Goal: Check status: Check status

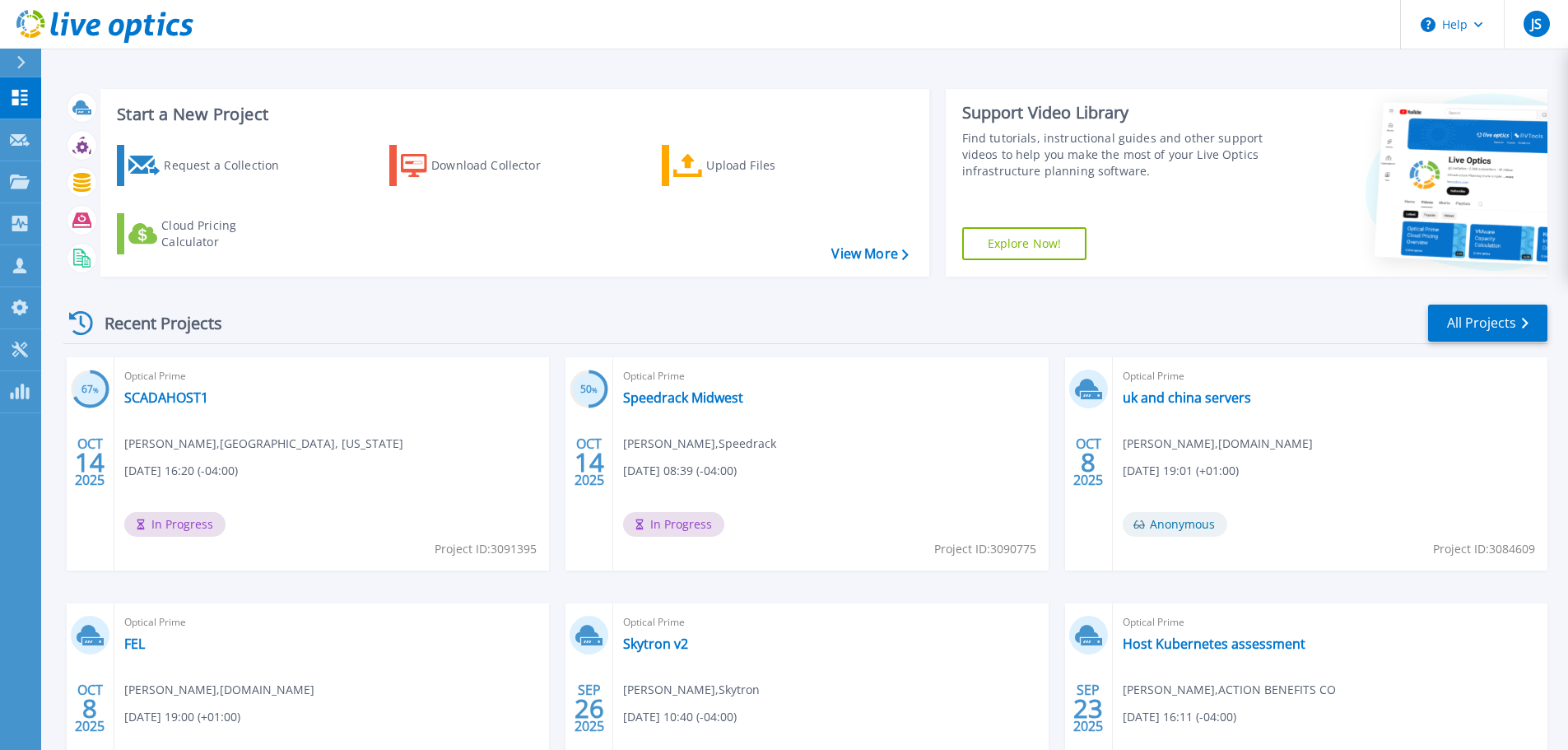
scroll to position [162, 0]
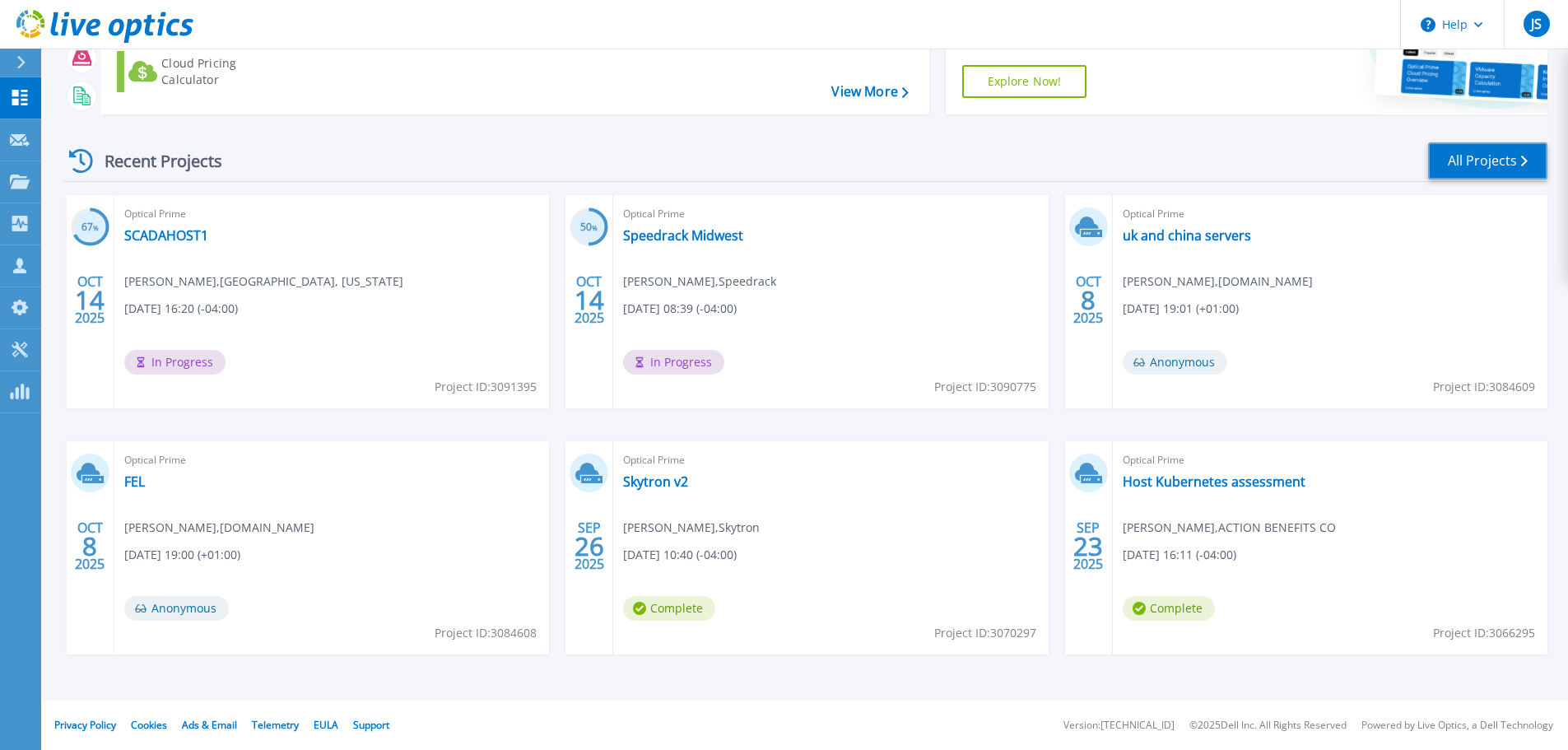
click at [1508, 160] on link "All Projects" at bounding box center [1488, 160] width 120 height 37
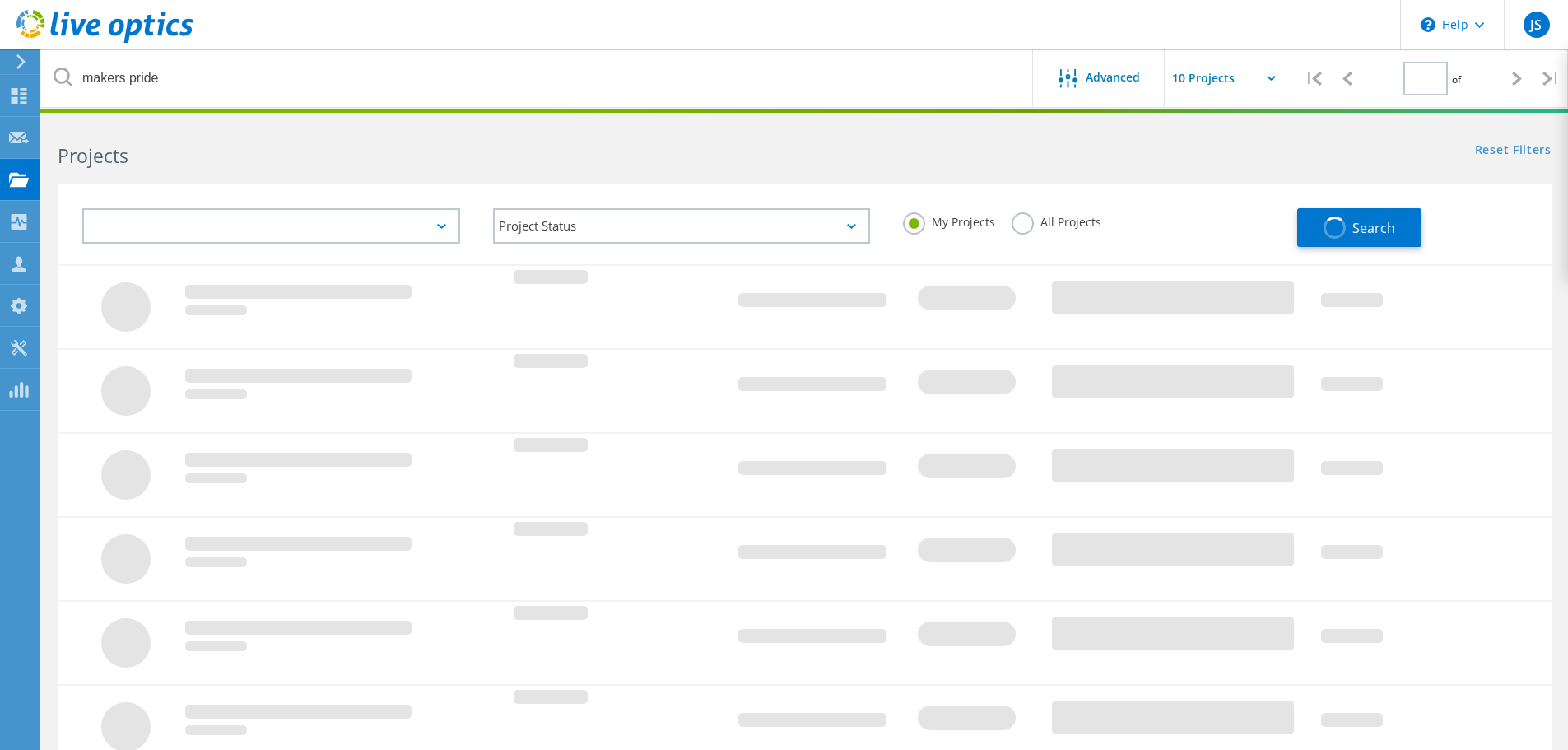
type input "1"
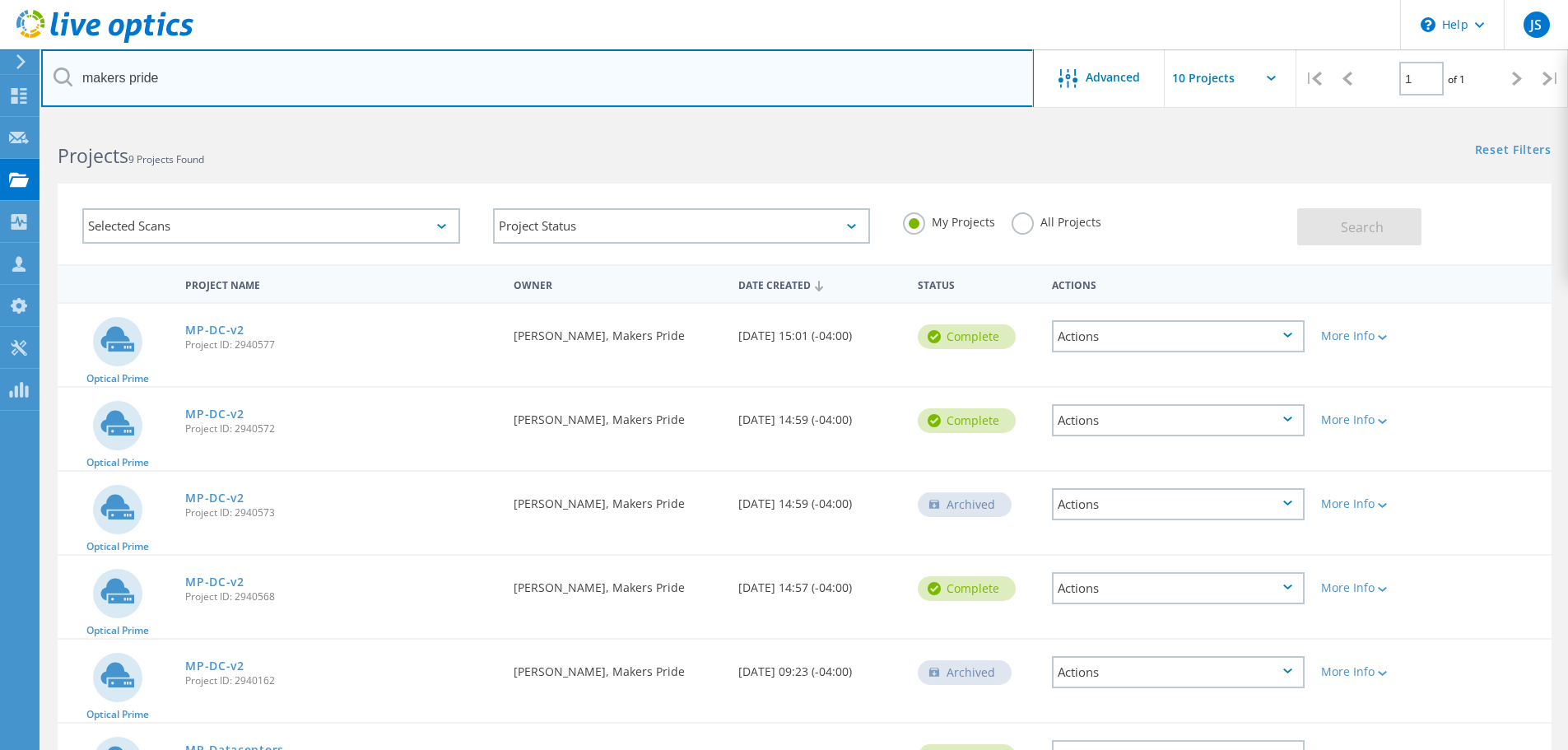
click at [279, 57] on input "makers pride" at bounding box center [537, 78] width 993 height 58
drag, startPoint x: 165, startPoint y: 84, endPoint x: 61, endPoint y: 81, distance: 104.0
click at [61, 81] on div "makers pride" at bounding box center [537, 78] width 992 height 58
type input "century"
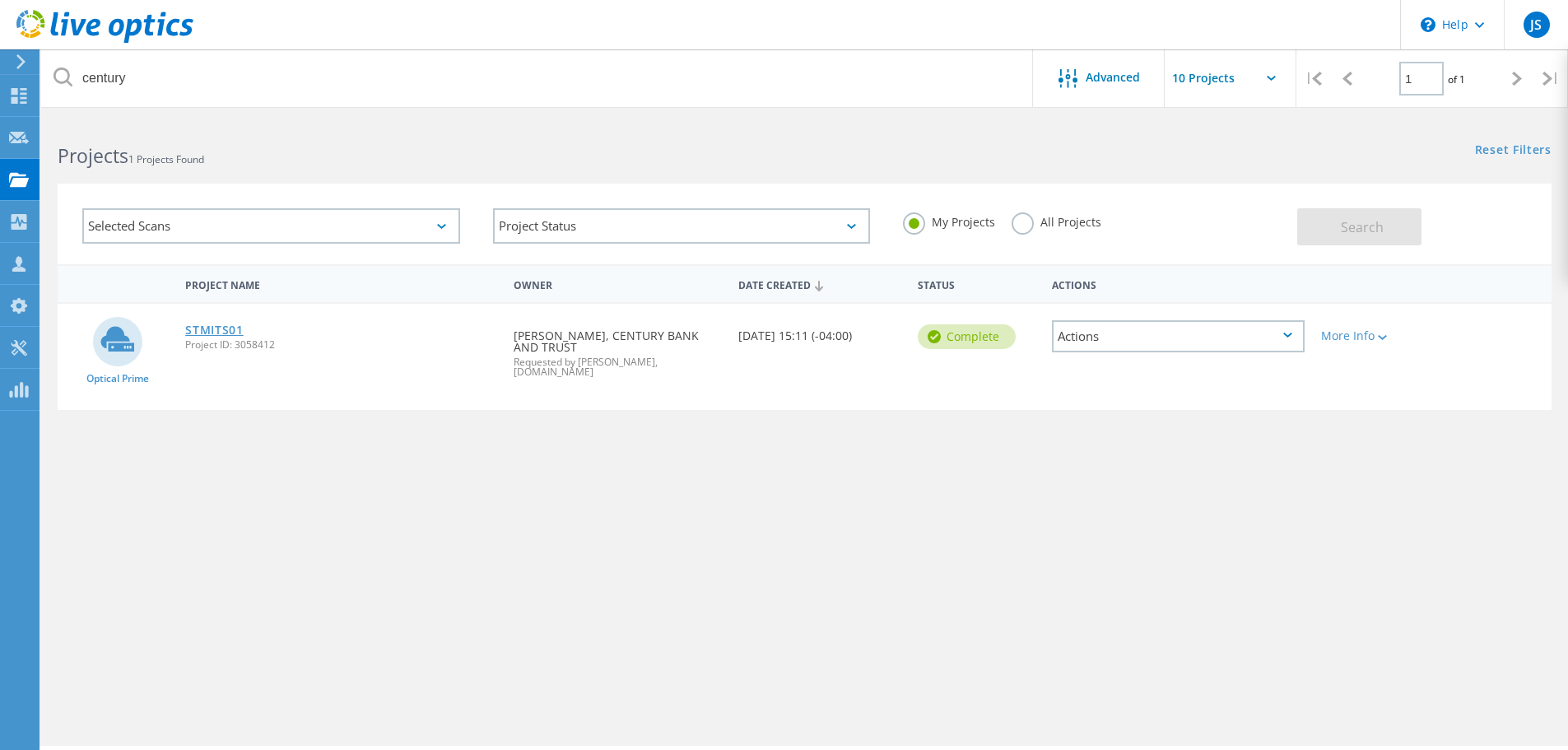
click at [228, 334] on link "STMITS01" at bounding box center [214, 330] width 59 height 11
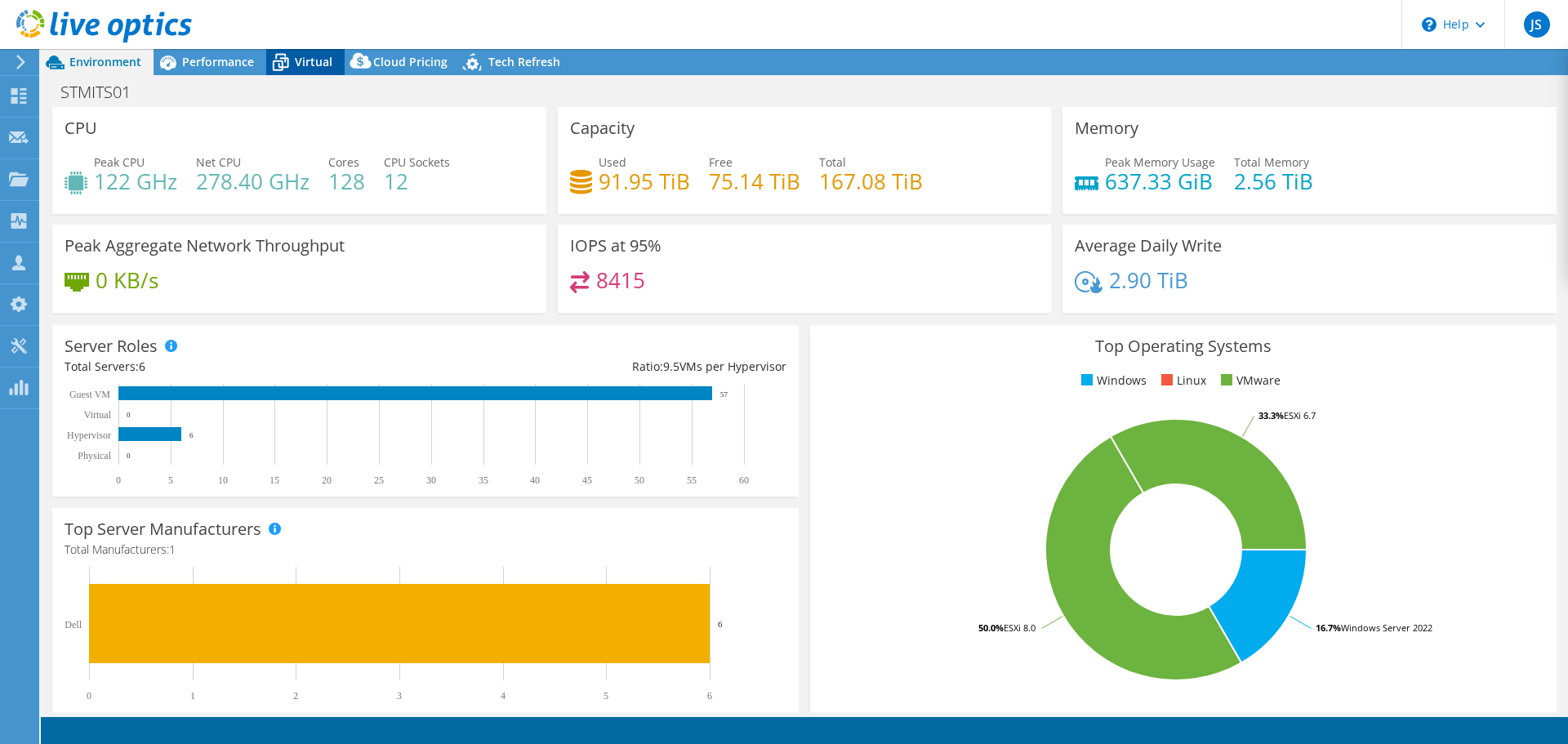
select select "USD"
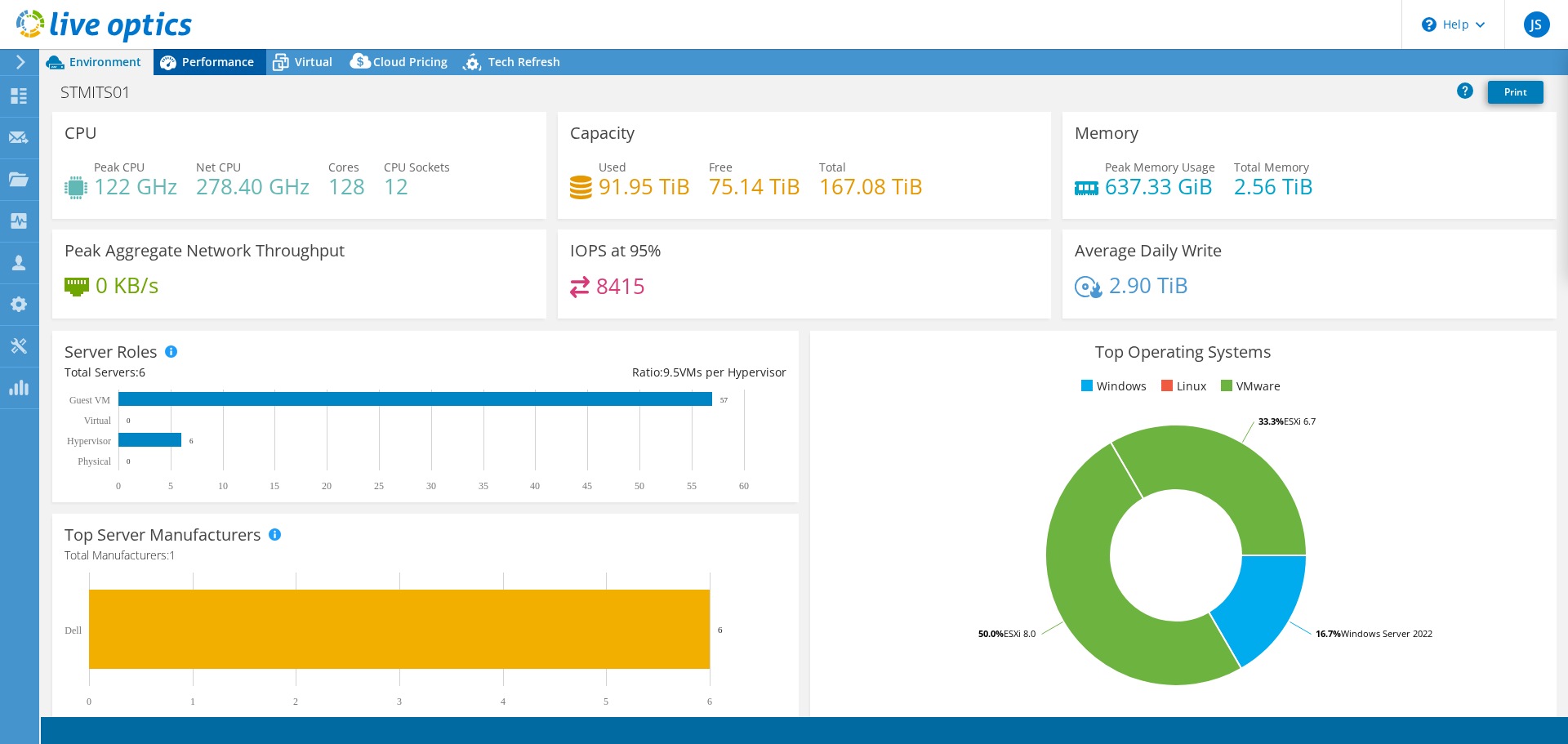
click at [238, 57] on span "Performance" at bounding box center [218, 61] width 72 height 15
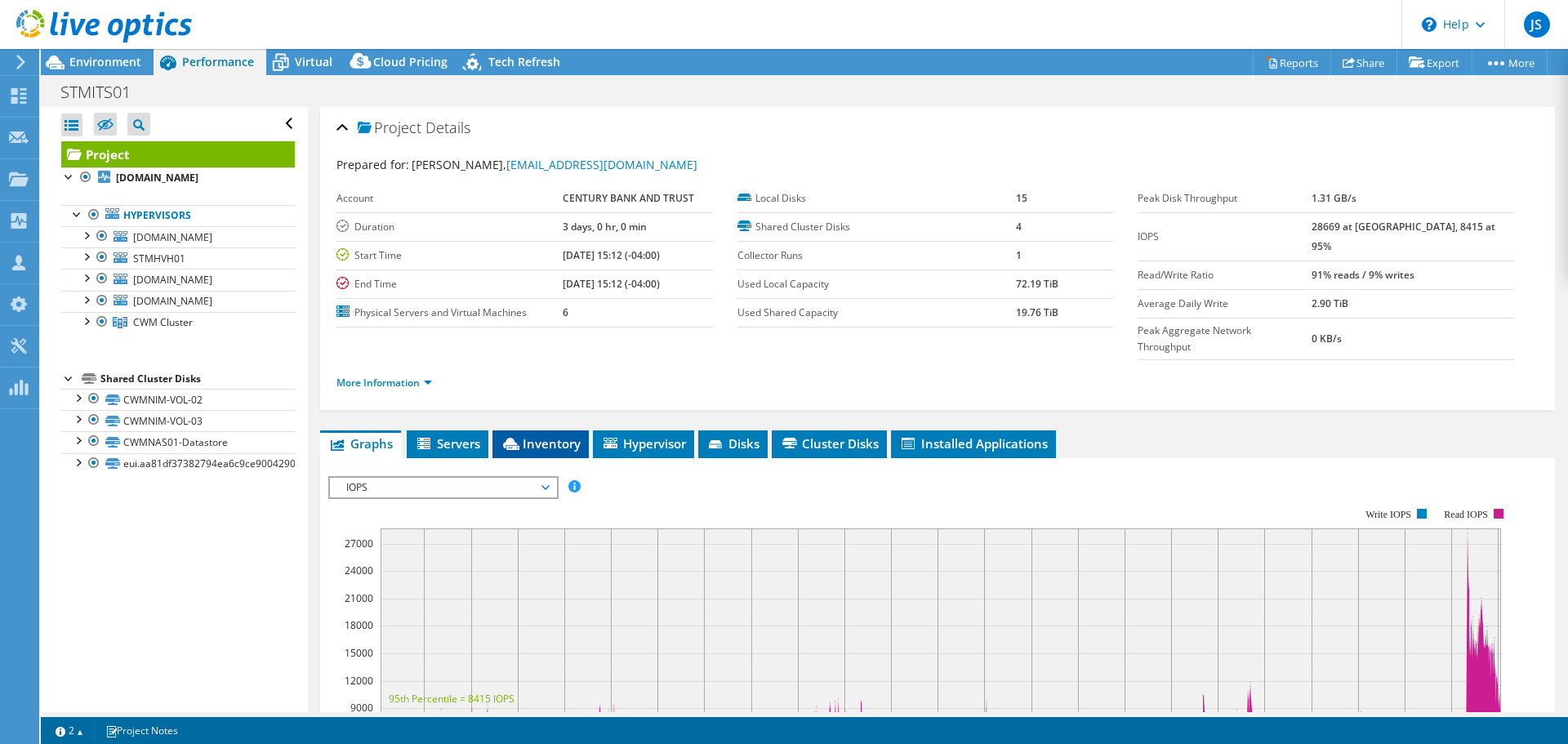
click at [540, 435] on span "Inventory" at bounding box center [540, 443] width 80 height 16
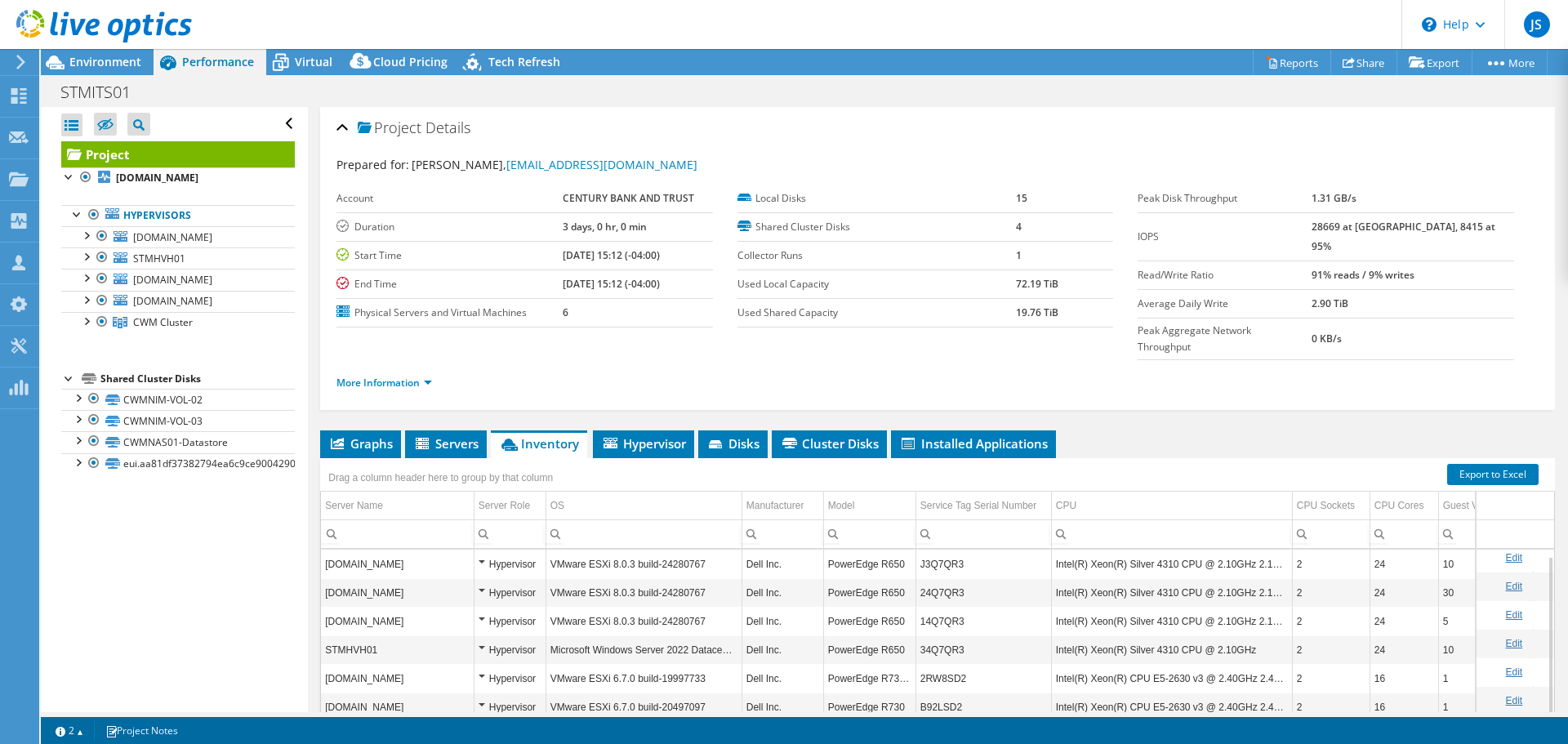
scroll to position [82, 0]
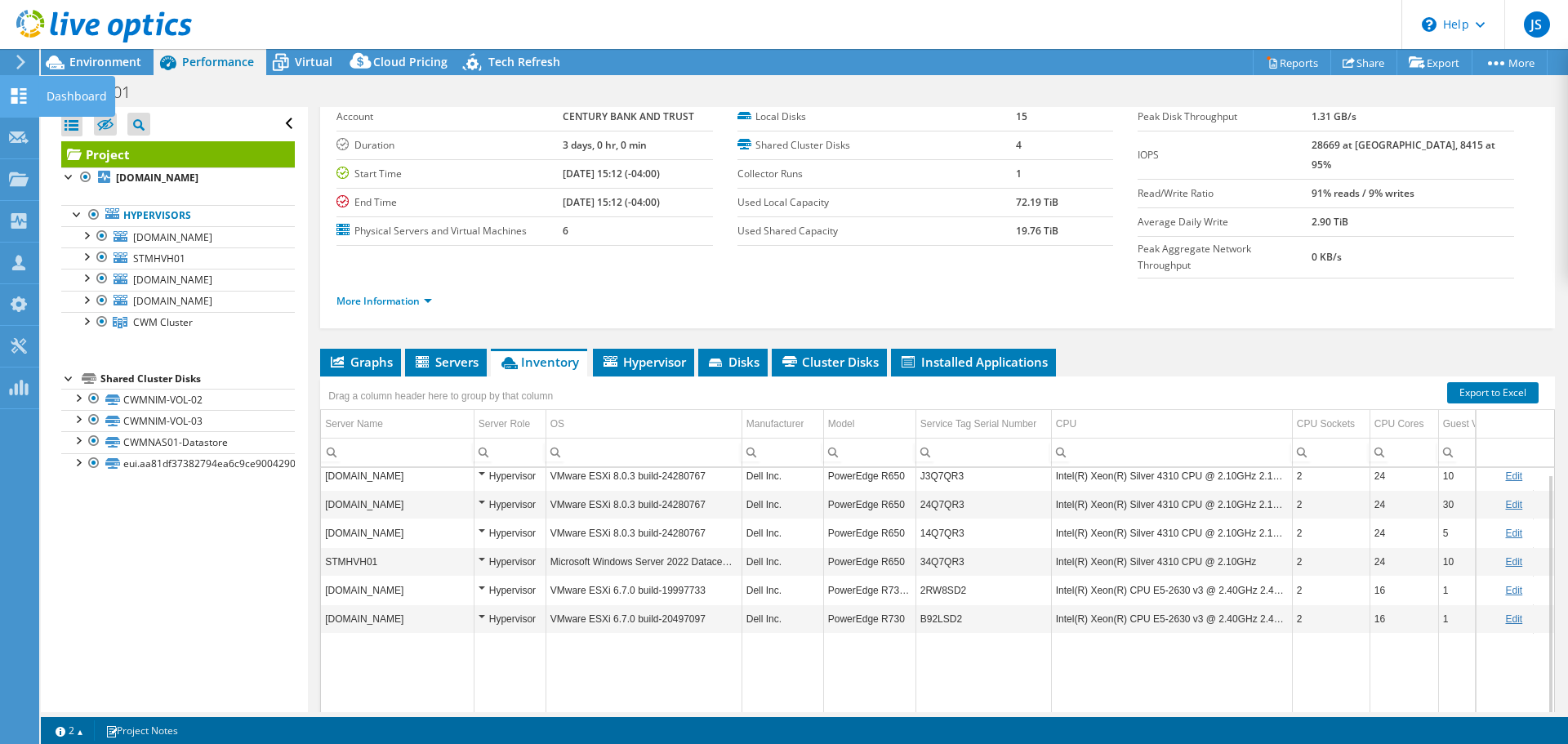
click at [19, 100] on icon at bounding box center [19, 96] width 20 height 15
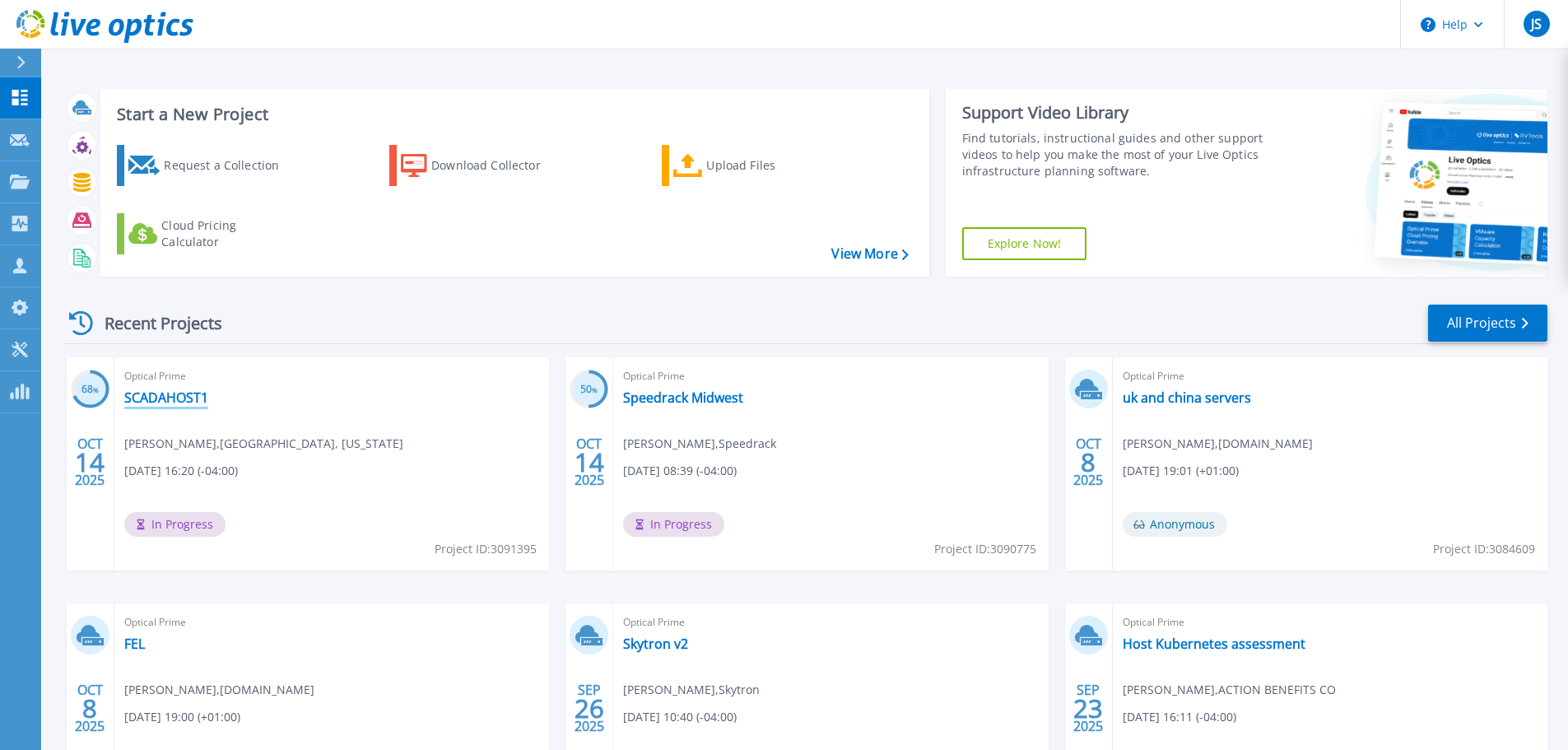
click at [190, 400] on link "SCADAHOST1" at bounding box center [166, 397] width 84 height 16
